Goal: Browse casually

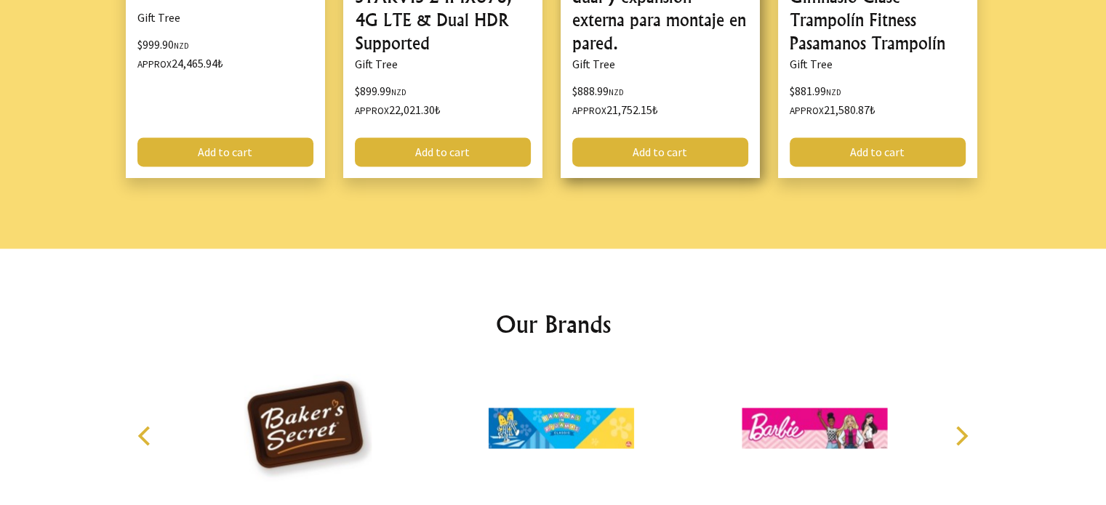
scroll to position [2114, 0]
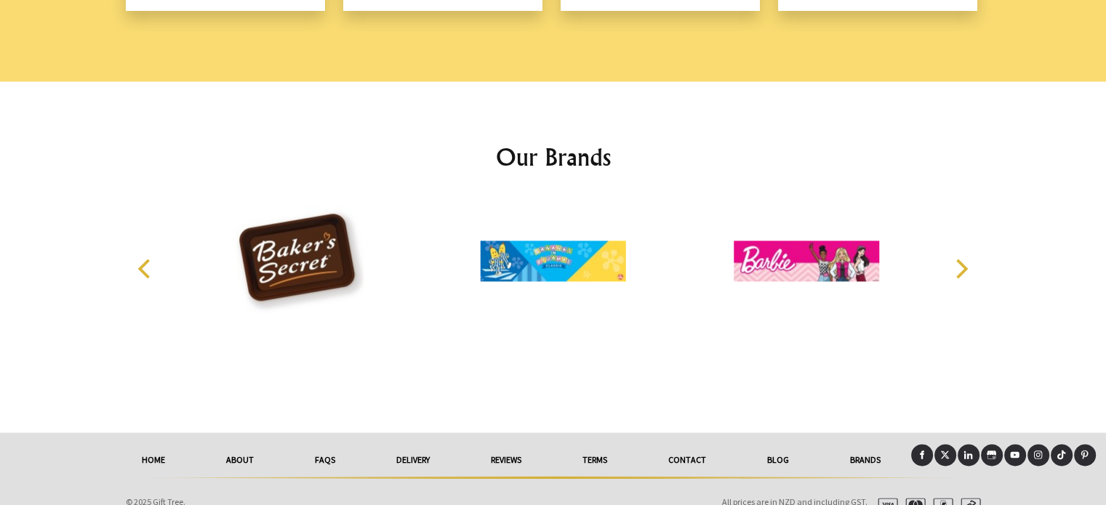
click at [948, 252] on button "Next" at bounding box center [961, 268] width 32 height 32
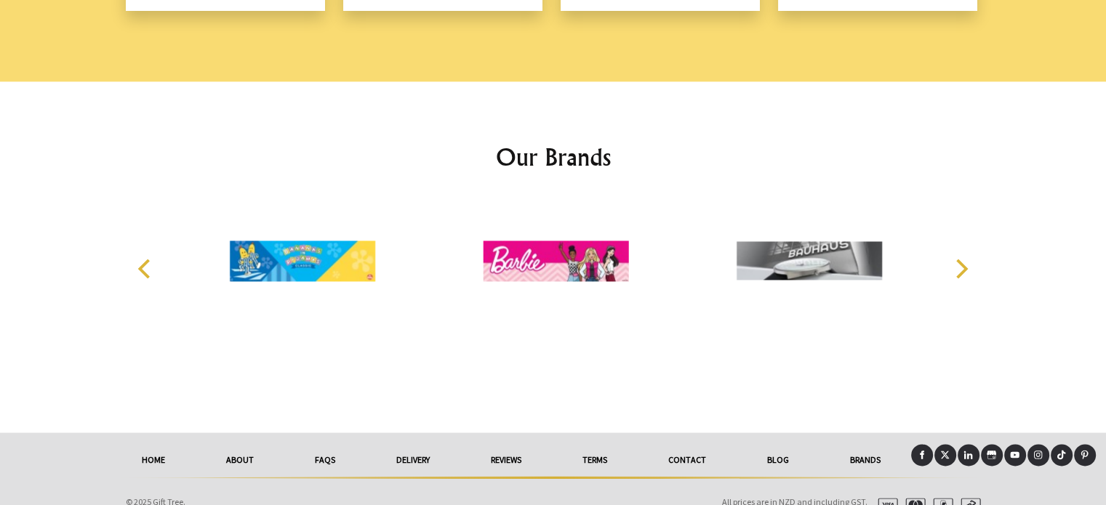
click at [955, 259] on icon "Next" at bounding box center [959, 268] width 19 height 19
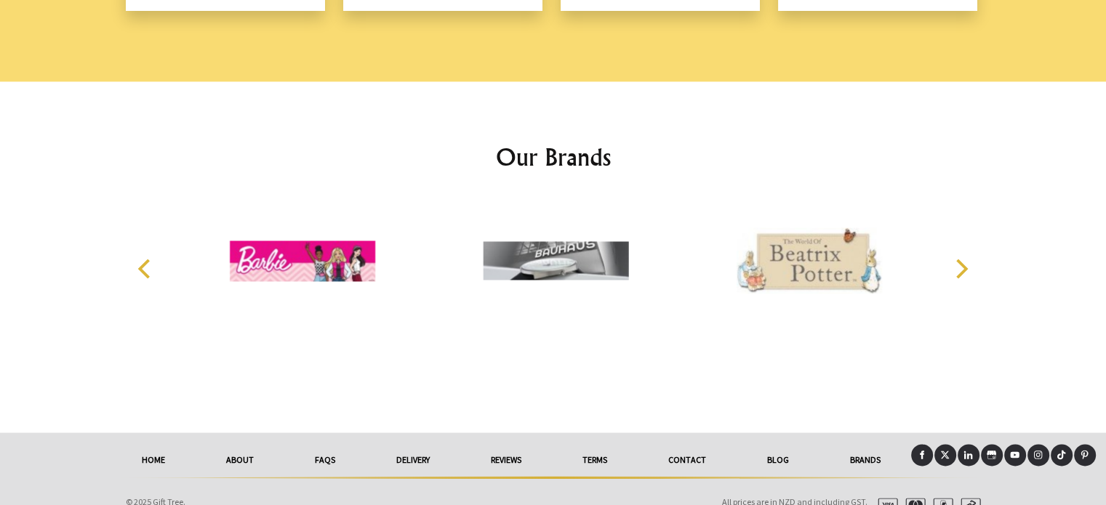
click at [955, 259] on icon "Next" at bounding box center [959, 268] width 19 height 19
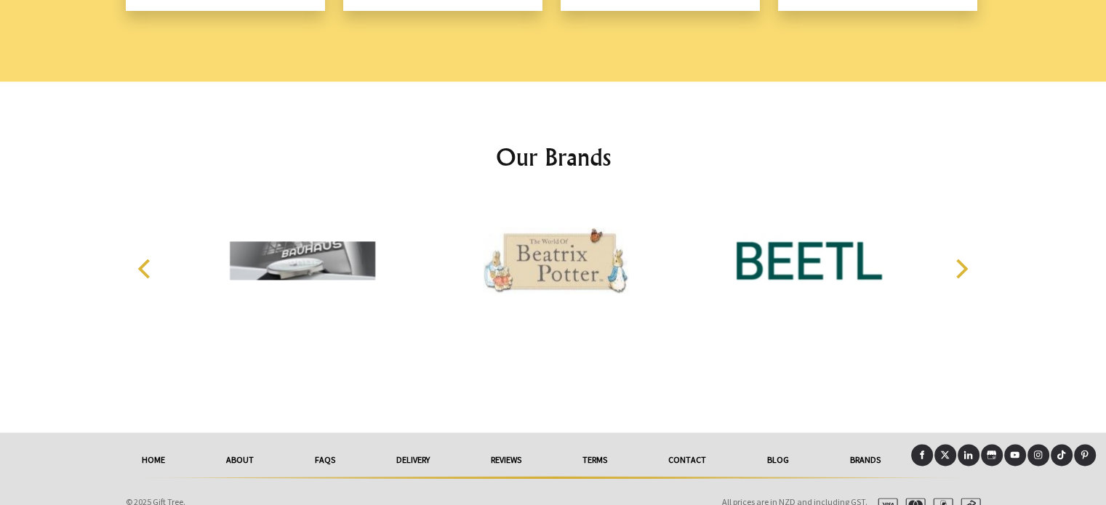
click at [955, 259] on icon "Next" at bounding box center [959, 268] width 19 height 19
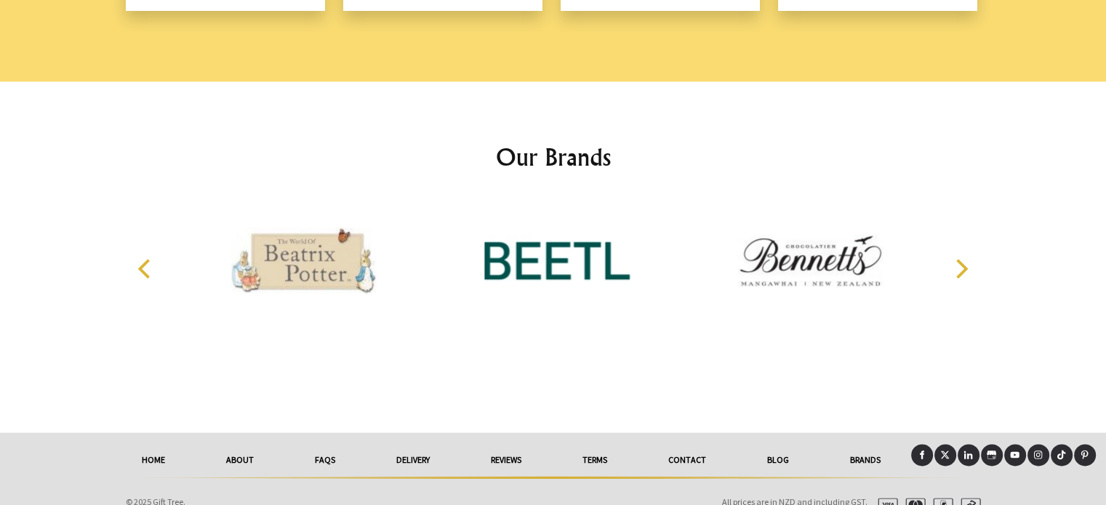
click at [955, 259] on icon "Next" at bounding box center [959, 268] width 19 height 19
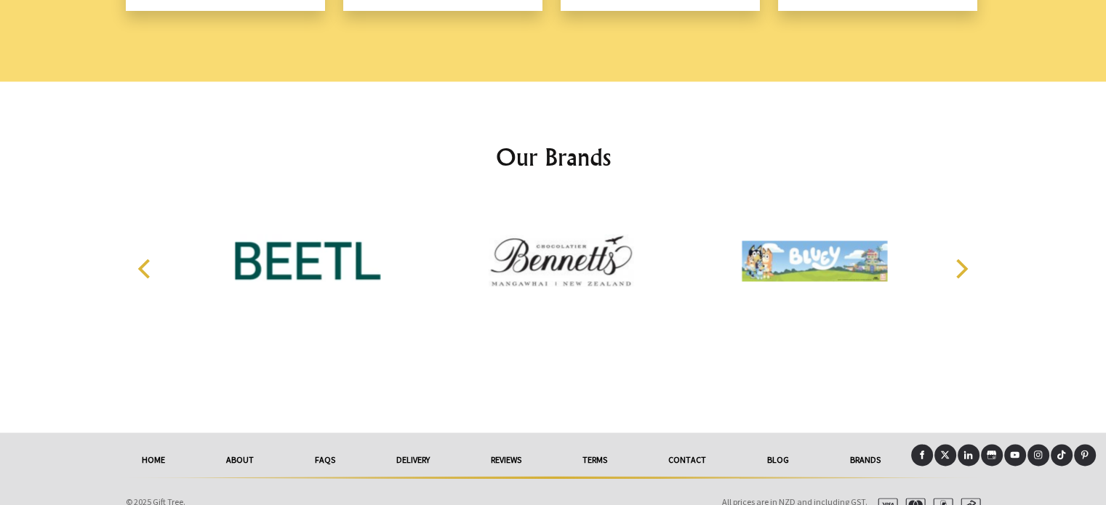
click at [955, 259] on icon "Next" at bounding box center [959, 268] width 19 height 19
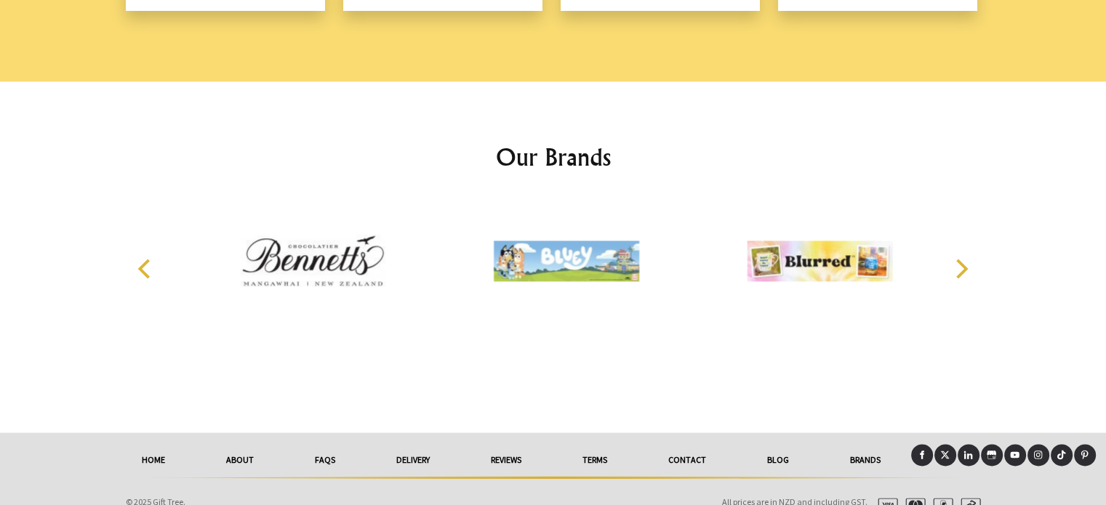
click at [955, 259] on icon "Next" at bounding box center [959, 268] width 19 height 19
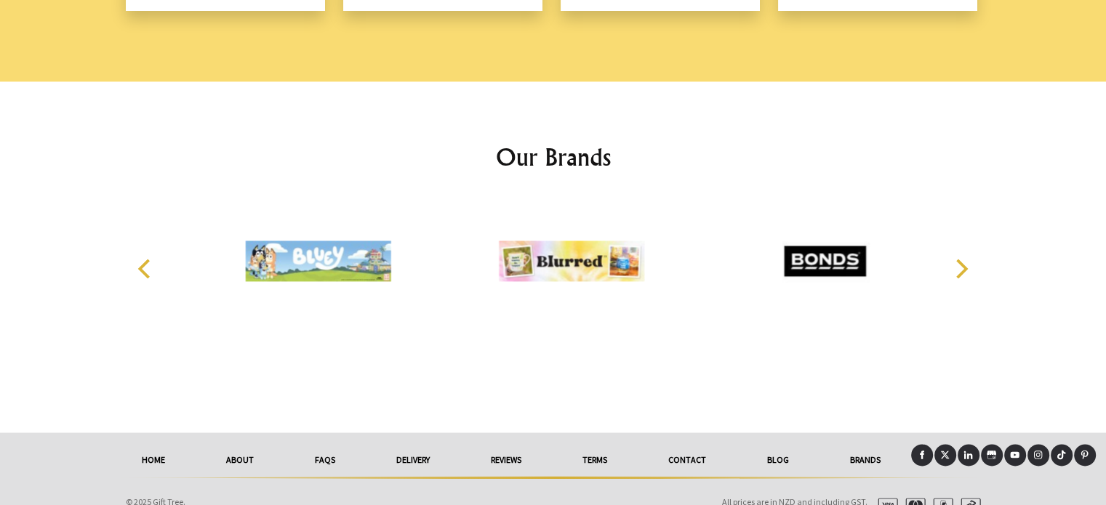
click at [955, 259] on icon "Next" at bounding box center [959, 268] width 19 height 19
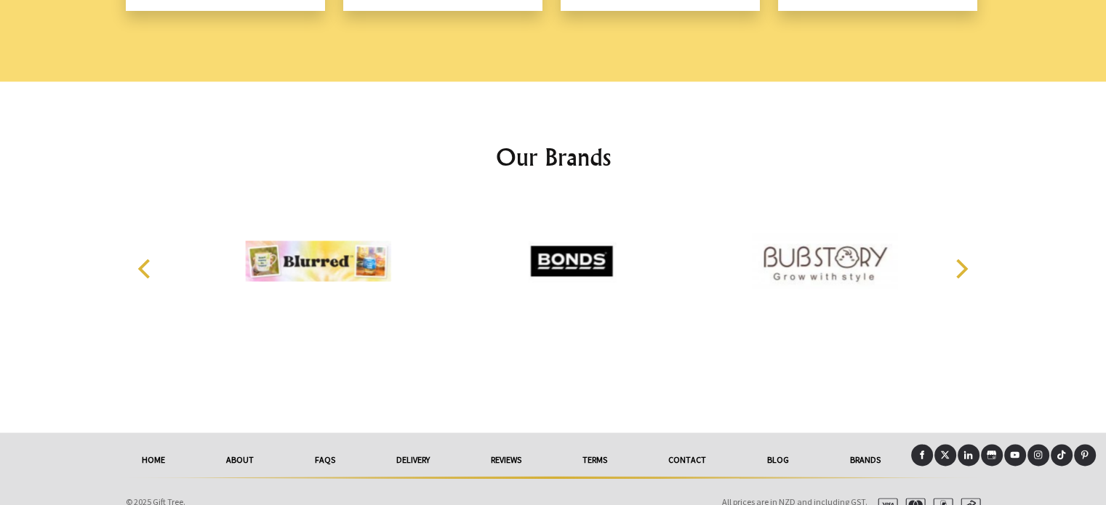
click at [955, 259] on icon "Next" at bounding box center [959, 268] width 19 height 19
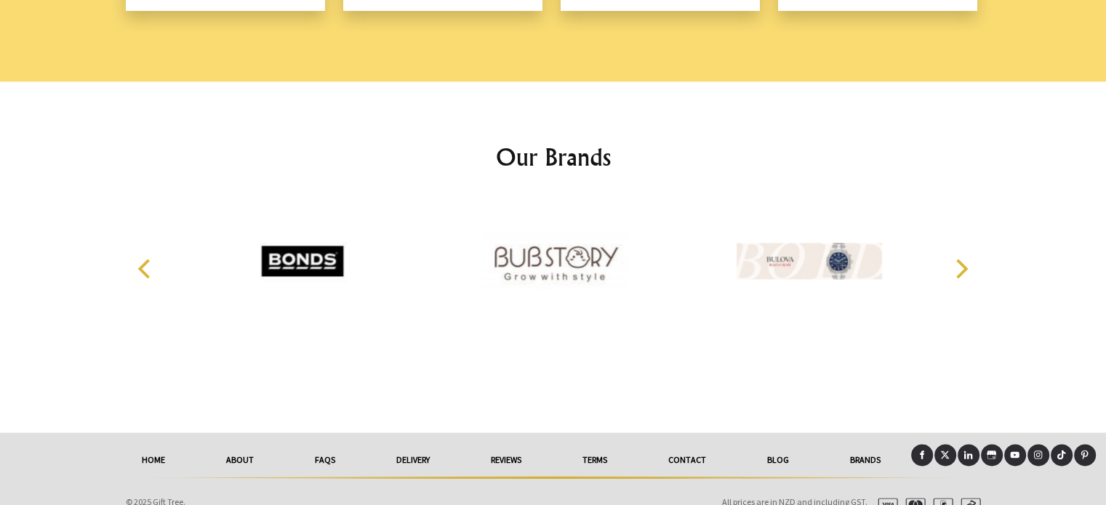
click at [955, 259] on icon "Next" at bounding box center [959, 268] width 19 height 19
